Goal: Communication & Community: Answer question/provide support

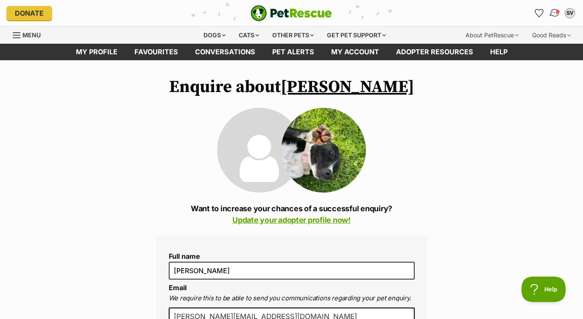
click at [558, 16] on img "Conversations" at bounding box center [554, 13] width 11 height 11
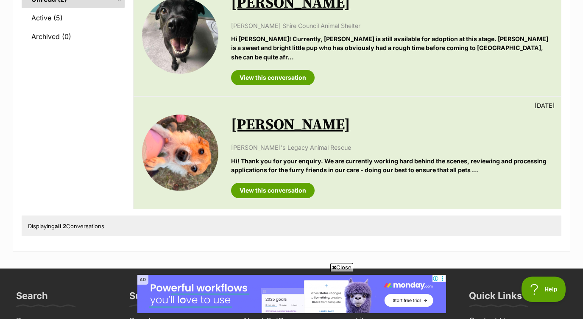
scroll to position [145, 0]
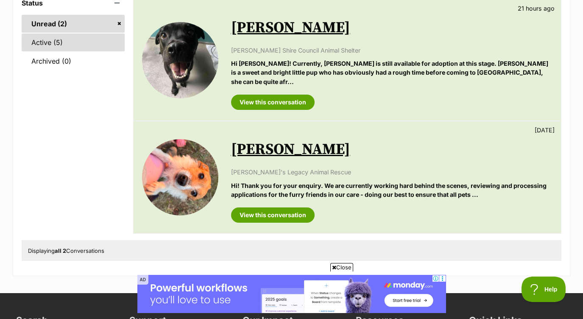
click at [89, 43] on link "Active (5)" at bounding box center [73, 43] width 103 height 18
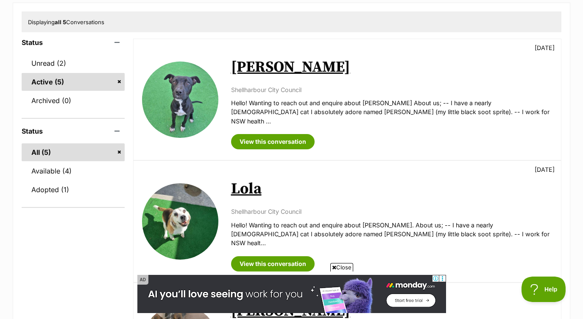
scroll to position [106, 0]
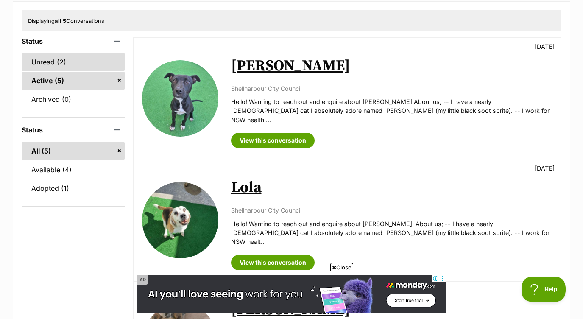
click at [72, 66] on link "Unread (2)" at bounding box center [73, 62] width 103 height 18
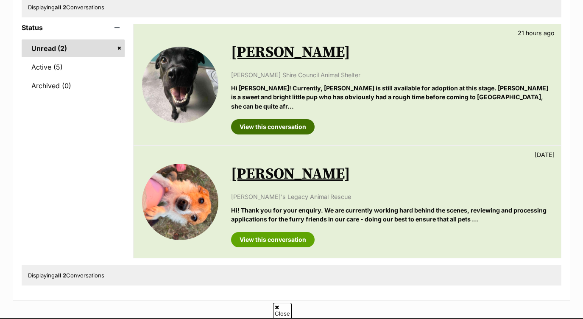
click at [297, 119] on link "View this conversation" at bounding box center [273, 126] width 84 height 15
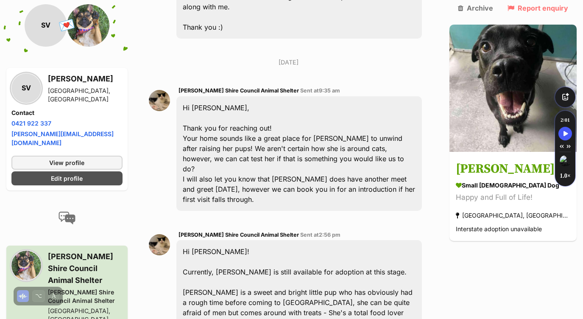
scroll to position [446, 0]
type textarea "i"
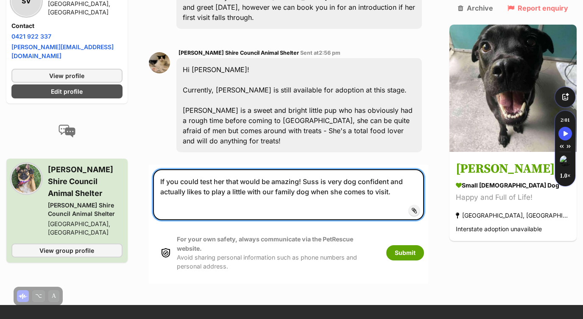
scroll to position [623, 0]
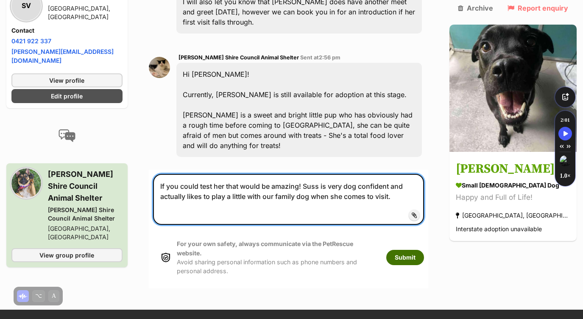
type textarea "If you could test her that would be amazing! Suss is very dog confident and act…"
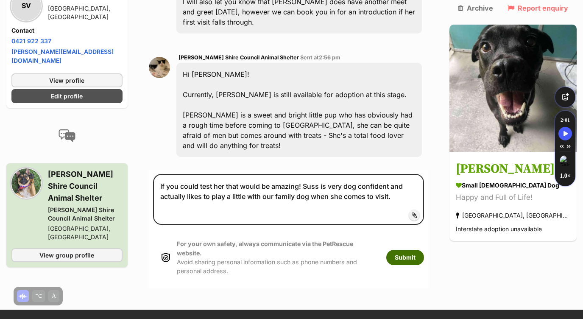
click at [424, 250] on button "Submit" at bounding box center [405, 257] width 38 height 15
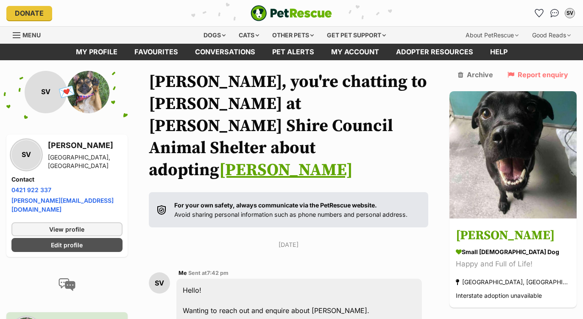
scroll to position [623, 0]
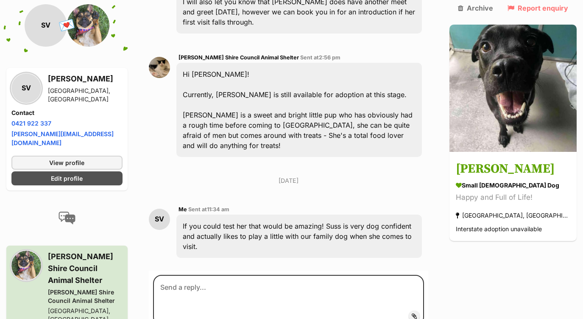
click at [380, 275] on textarea at bounding box center [288, 300] width 271 height 51
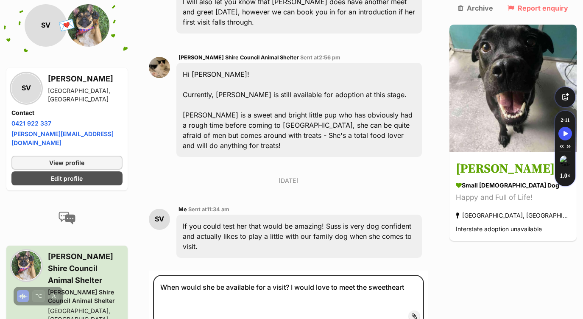
type textarea "When would she be available for a visit? I would love to meet the sweetheart"
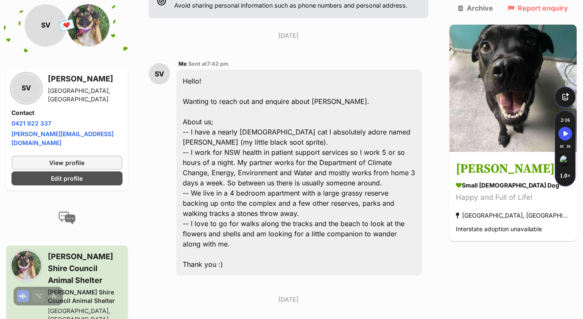
scroll to position [335, 0]
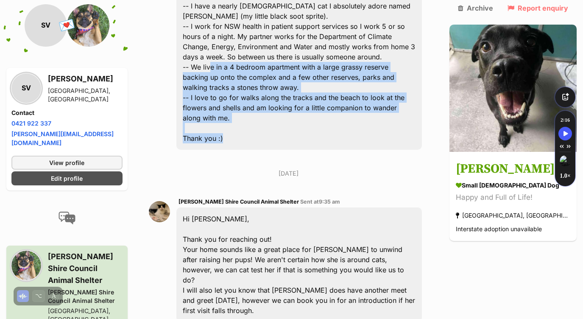
drag, startPoint x: 237, startPoint y: 83, endPoint x: 218, endPoint y: 25, distance: 60.5
click at [218, 25] on div "Hello! Wanting to reach out and enquire about Marge. About us; -- I have a near…" at bounding box center [299, 47] width 246 height 206
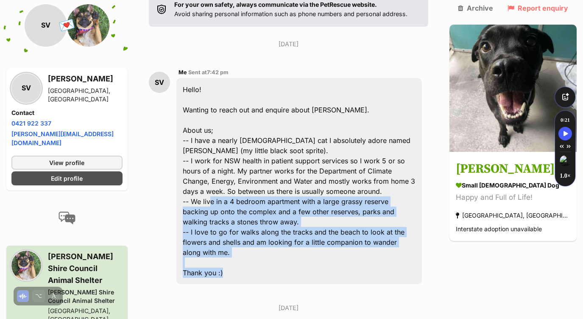
scroll to position [203, 0]
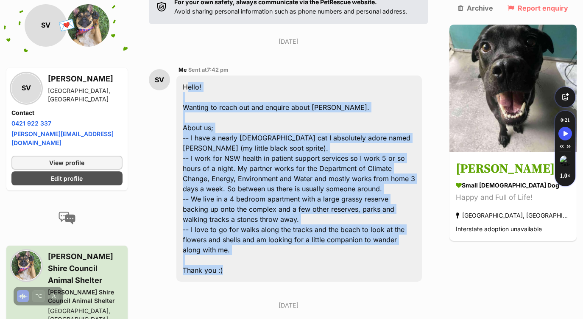
click at [190, 75] on div "Hello! Wanting to reach out and enquire about Marge. About us; -- I have a near…" at bounding box center [299, 178] width 246 height 206
copy div "Hello! Wanting to reach out and enquire about Marge. About us; -- I have a near…"
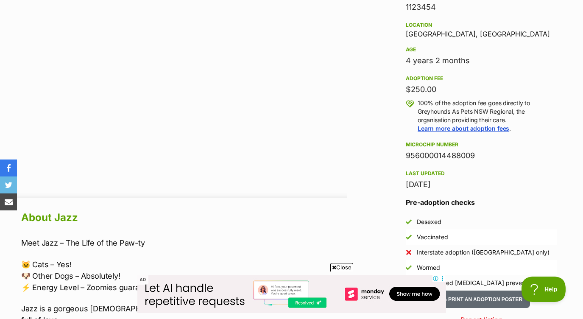
click at [340, 265] on span "Close" at bounding box center [341, 267] width 23 height 8
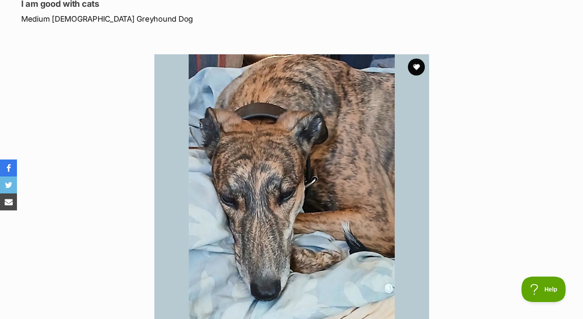
scroll to position [420, 0]
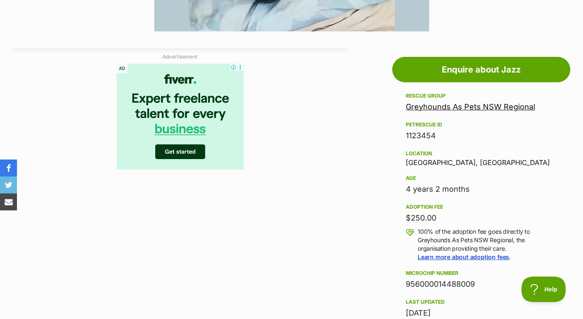
click at [341, 157] on div "AD" at bounding box center [180, 118] width 335 height 108
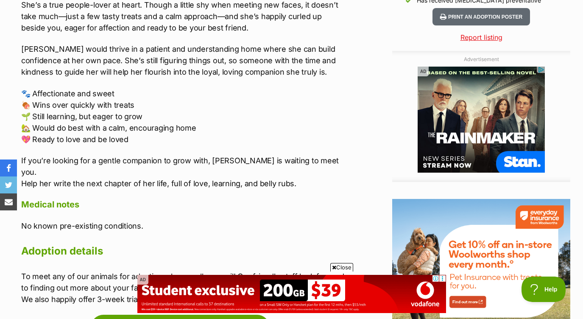
scroll to position [829, 0]
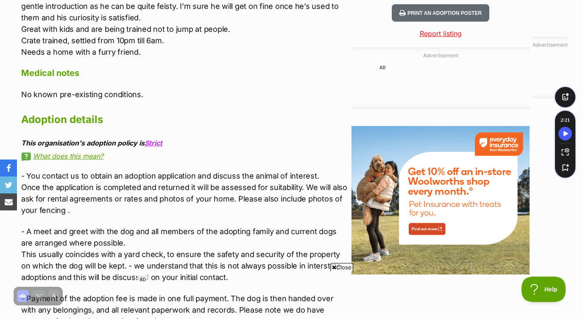
scroll to position [876, 0]
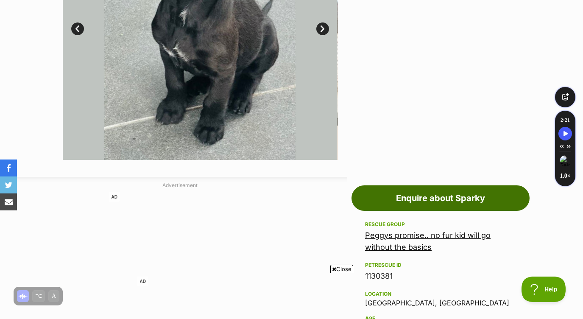
scroll to position [294, 0]
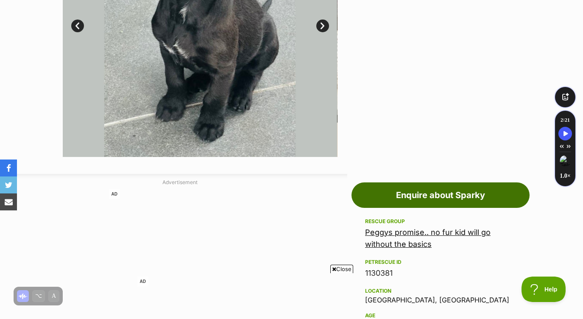
click at [385, 198] on link "Enquire about Sparky" at bounding box center [441, 194] width 178 height 25
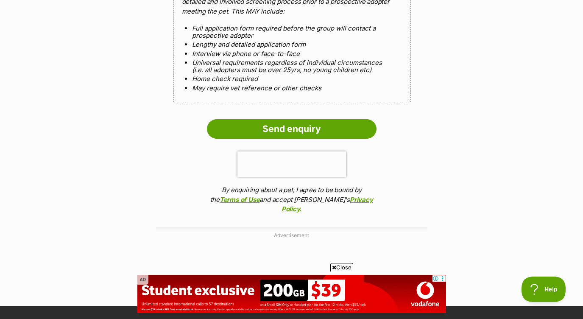
scroll to position [885, 0]
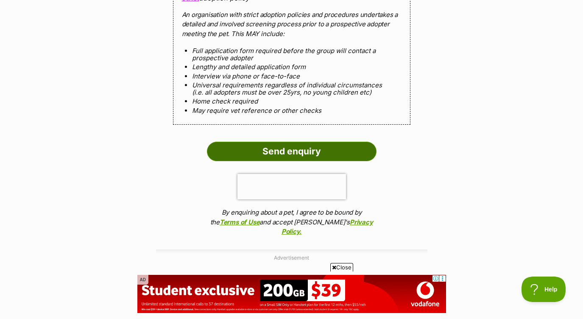
click at [272, 160] on input "Send enquiry" at bounding box center [292, 152] width 170 height 20
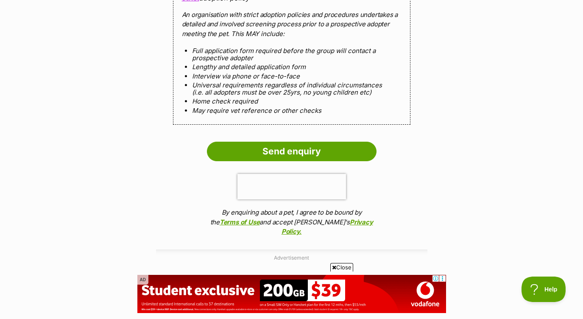
scroll to position [860, 0]
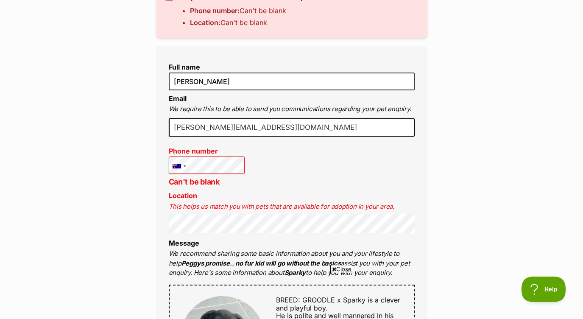
scroll to position [394, 0]
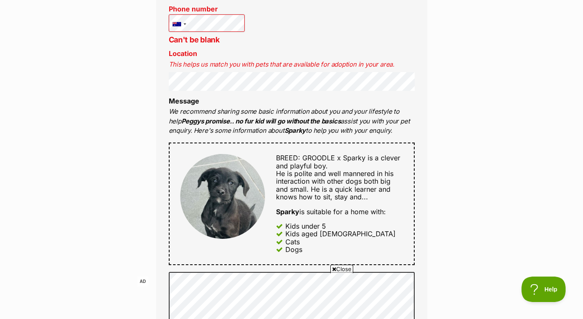
click at [263, 117] on p "We recommend sharing some basic information about you and your lifestyle to hel…" at bounding box center [292, 121] width 246 height 29
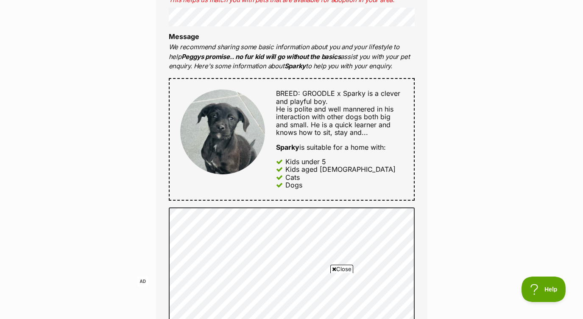
scroll to position [906, 0]
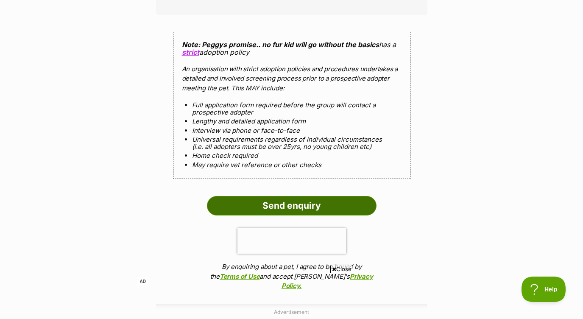
click at [290, 205] on input "Send enquiry" at bounding box center [292, 206] width 170 height 20
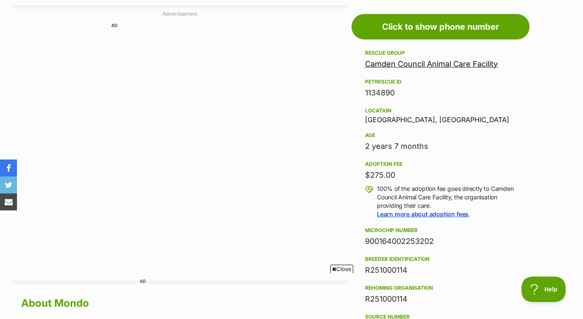
scroll to position [453, 0]
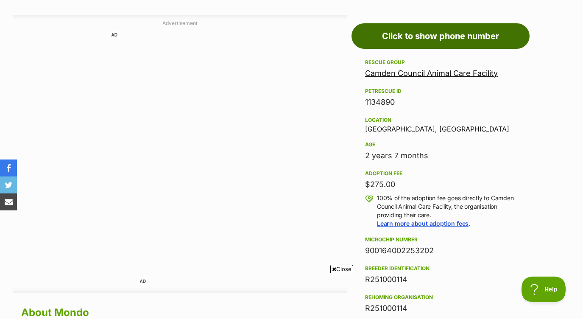
click at [448, 39] on link "Click to show phone number" at bounding box center [441, 35] width 178 height 25
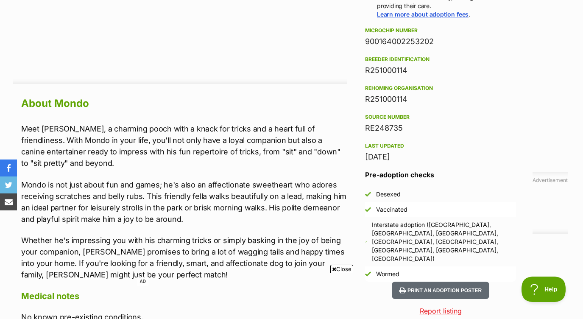
scroll to position [529, 0]
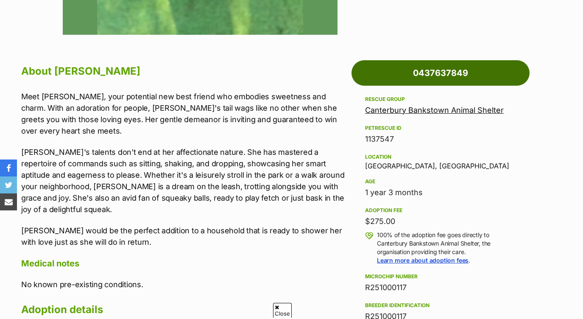
scroll to position [492, 0]
